Goal: Find specific page/section: Find specific page/section

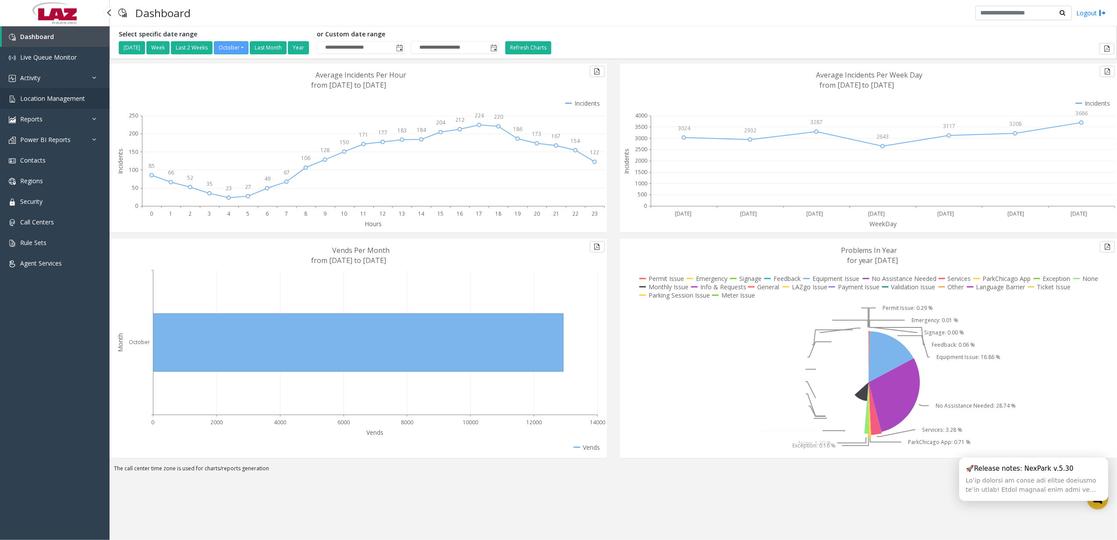
click at [52, 97] on span "Location Management" at bounding box center [52, 98] width 65 height 8
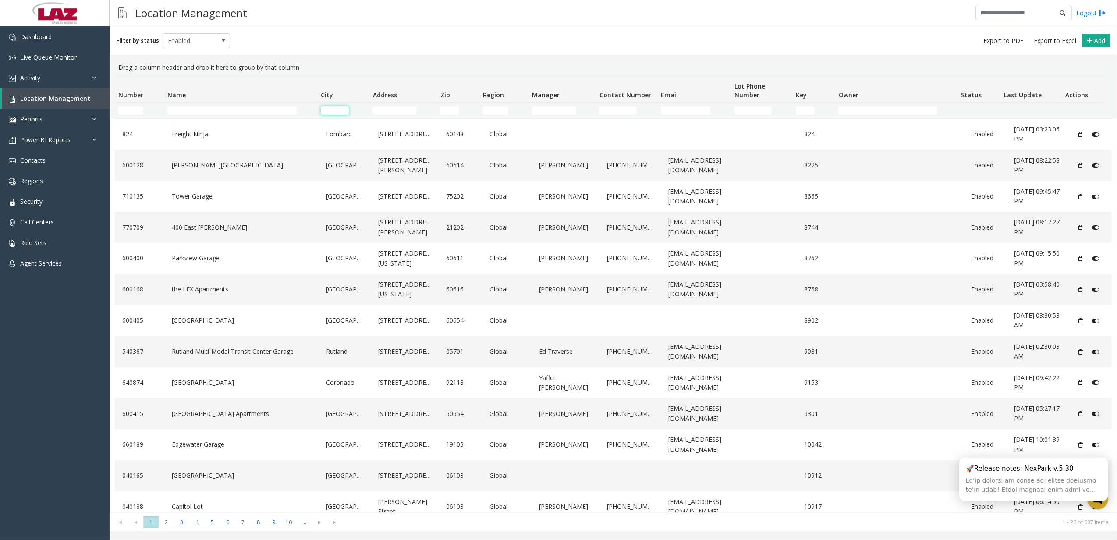
click at [337, 107] on input "City Filter" at bounding box center [335, 110] width 28 height 9
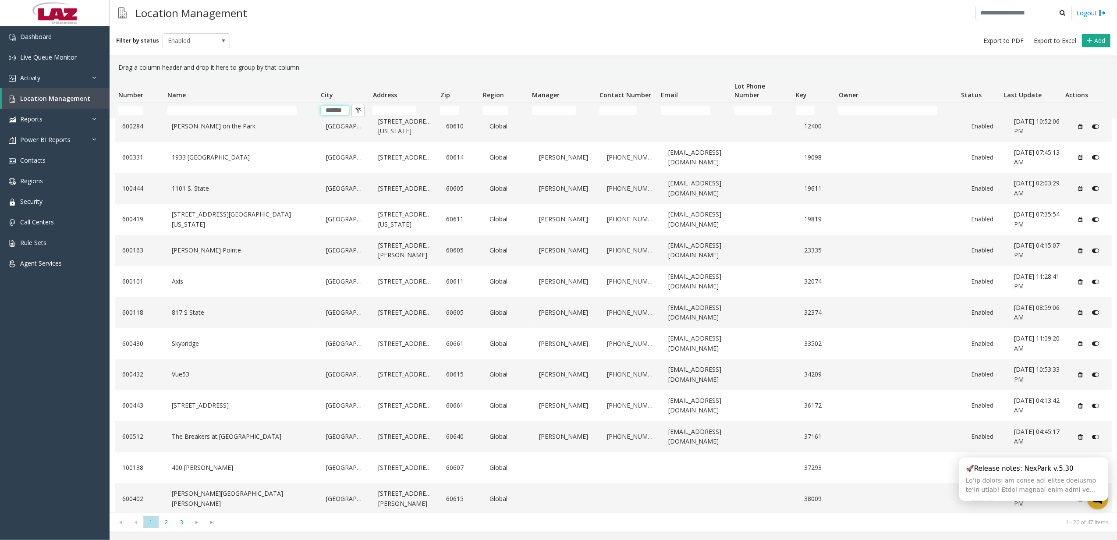
scroll to position [228, 0]
type input "*******"
click at [167, 521] on span "2" at bounding box center [166, 522] width 15 height 12
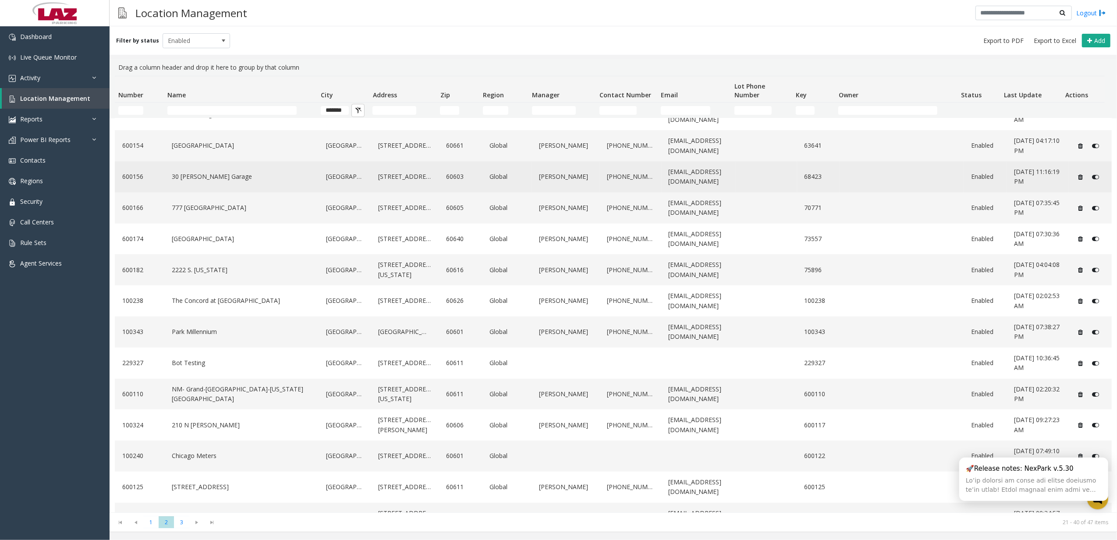
scroll to position [238, 0]
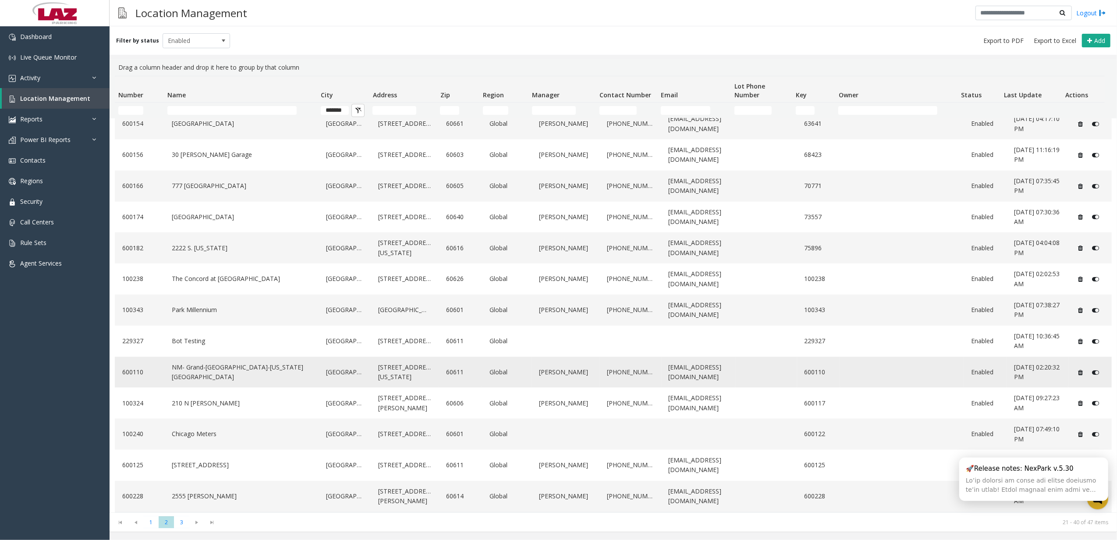
click at [260, 371] on link "NM- Grand-[GEOGRAPHIC_DATA]-[US_STATE][GEOGRAPHIC_DATA]" at bounding box center [242, 372] width 144 height 24
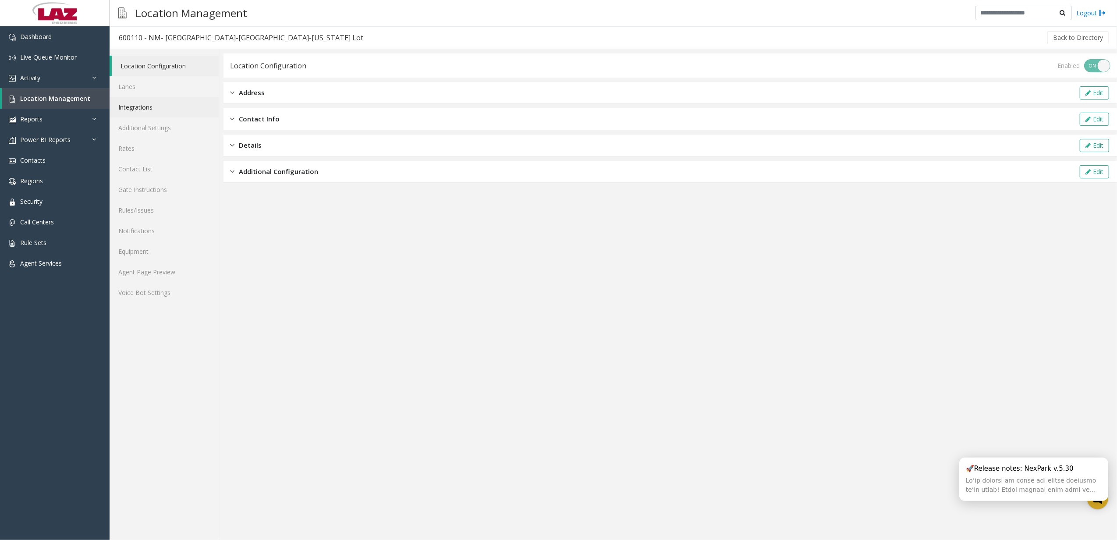
click at [170, 100] on link "Integrations" at bounding box center [164, 107] width 109 height 21
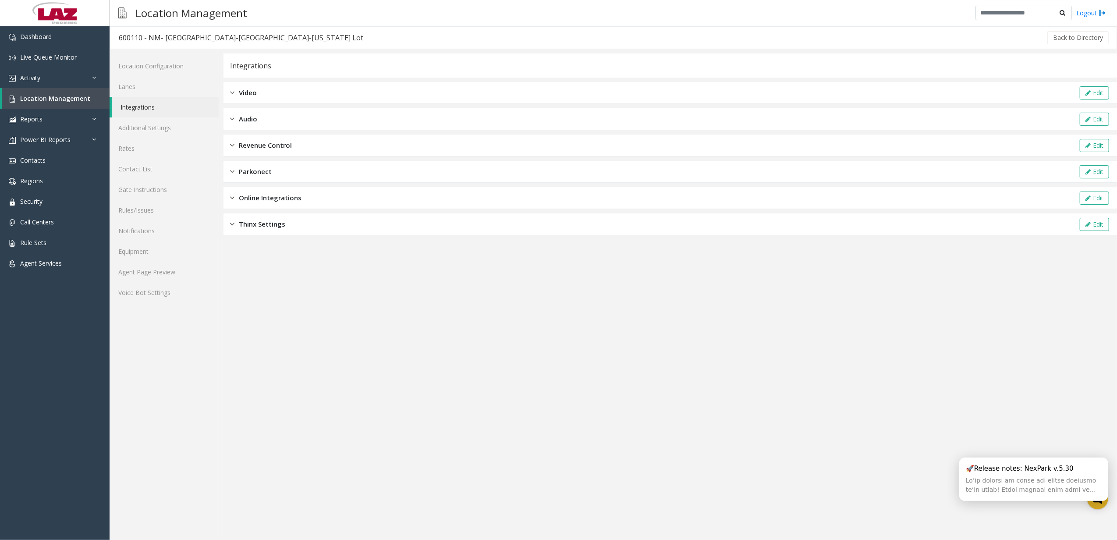
click at [254, 147] on span "Revenue Control" at bounding box center [265, 145] width 53 height 10
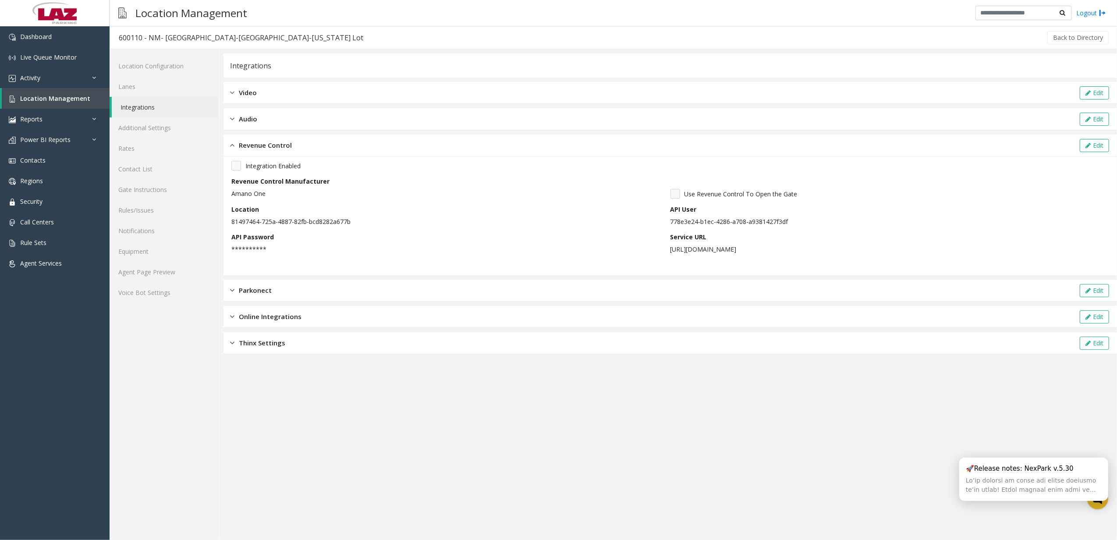
click at [296, 217] on p "81497464-725a-4887-82fb-bcd8282a677b" at bounding box center [448, 221] width 435 height 9
copy p "81497464-725a-4887-82fb-bcd8282a677b"
click at [682, 220] on p "778e3e24-b1ec-4286-a708-a9381427f3df" at bounding box center [888, 221] width 435 height 9
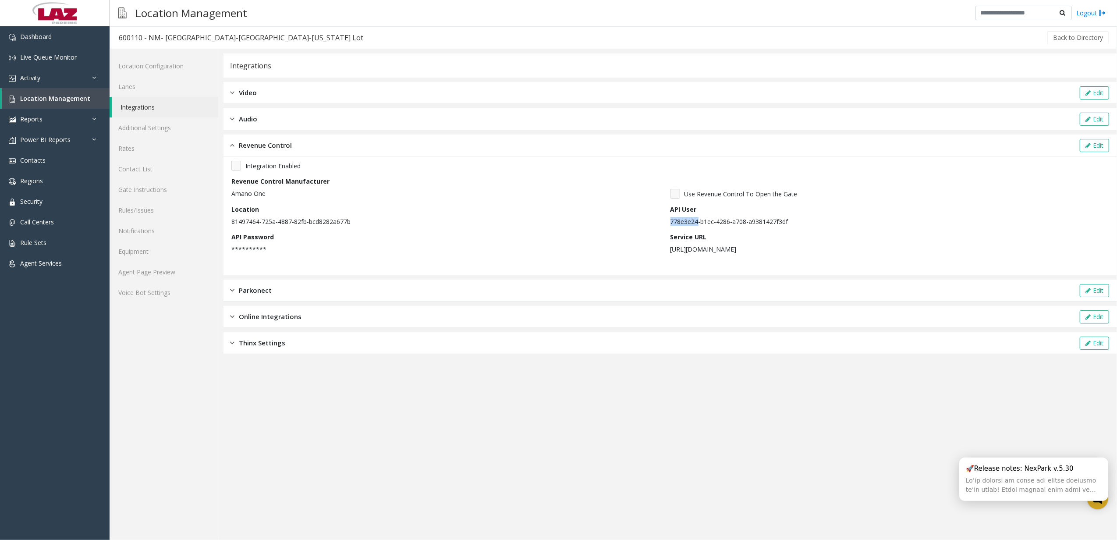
click at [682, 220] on p "778e3e24-b1ec-4286-a708-a9381427f3df" at bounding box center [888, 221] width 435 height 9
copy p "778e3e24-b1ec-4286-a708-a9381427f3df"
